Goal: Communication & Community: Connect with others

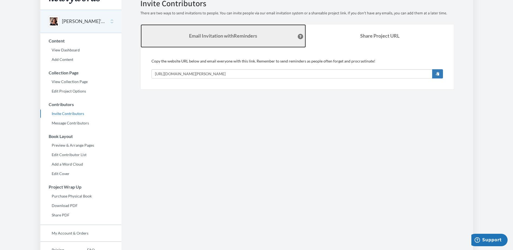
click at [237, 38] on strong "Email Invitation with Reminders" at bounding box center [223, 36] width 68 height 6
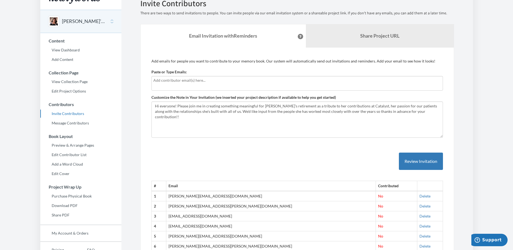
click at [174, 80] on input "text" at bounding box center [297, 80] width 288 height 6
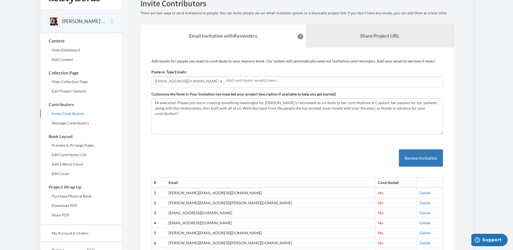
click at [412, 155] on button "Review Invitation" at bounding box center [421, 158] width 44 height 18
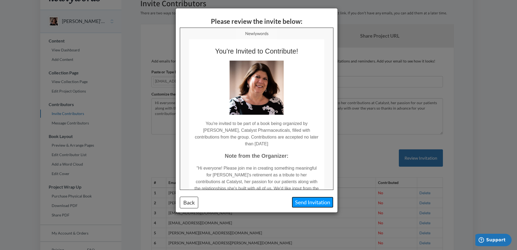
click at [308, 200] on button "Send Invitation" at bounding box center [313, 201] width 42 height 11
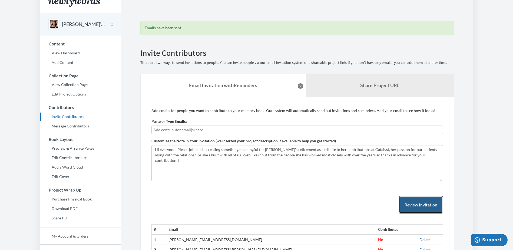
scroll to position [8, 0]
click at [169, 131] on input "text" at bounding box center [297, 130] width 288 height 6
click at [161, 129] on input "text" at bounding box center [297, 130] width 288 height 6
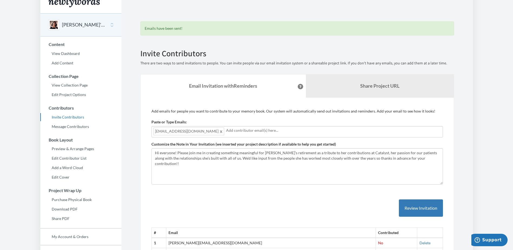
click at [226, 132] on input "text" at bounding box center [333, 130] width 215 height 6
click at [299, 129] on input "text" at bounding box center [370, 130] width 142 height 6
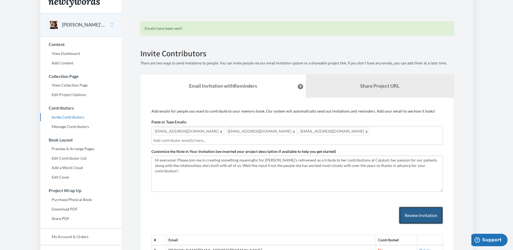
click at [413, 212] on button "Review Invitation" at bounding box center [421, 215] width 44 height 18
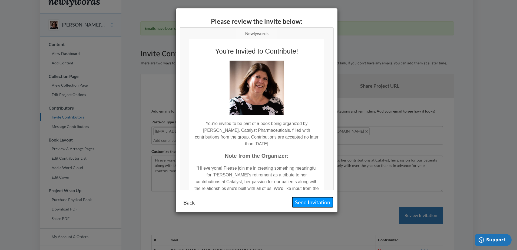
click at [313, 203] on button "Send Invitation" at bounding box center [313, 201] width 42 height 11
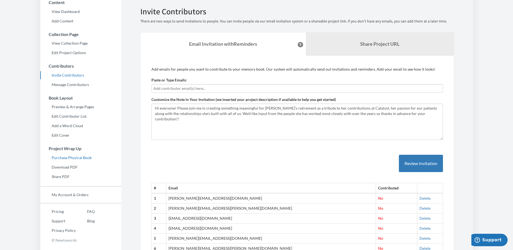
scroll to position [0, 0]
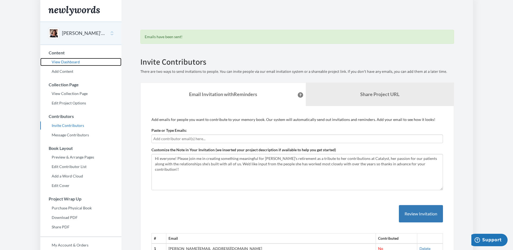
click at [67, 61] on link "View Dashboard" at bounding box center [80, 62] width 81 height 8
